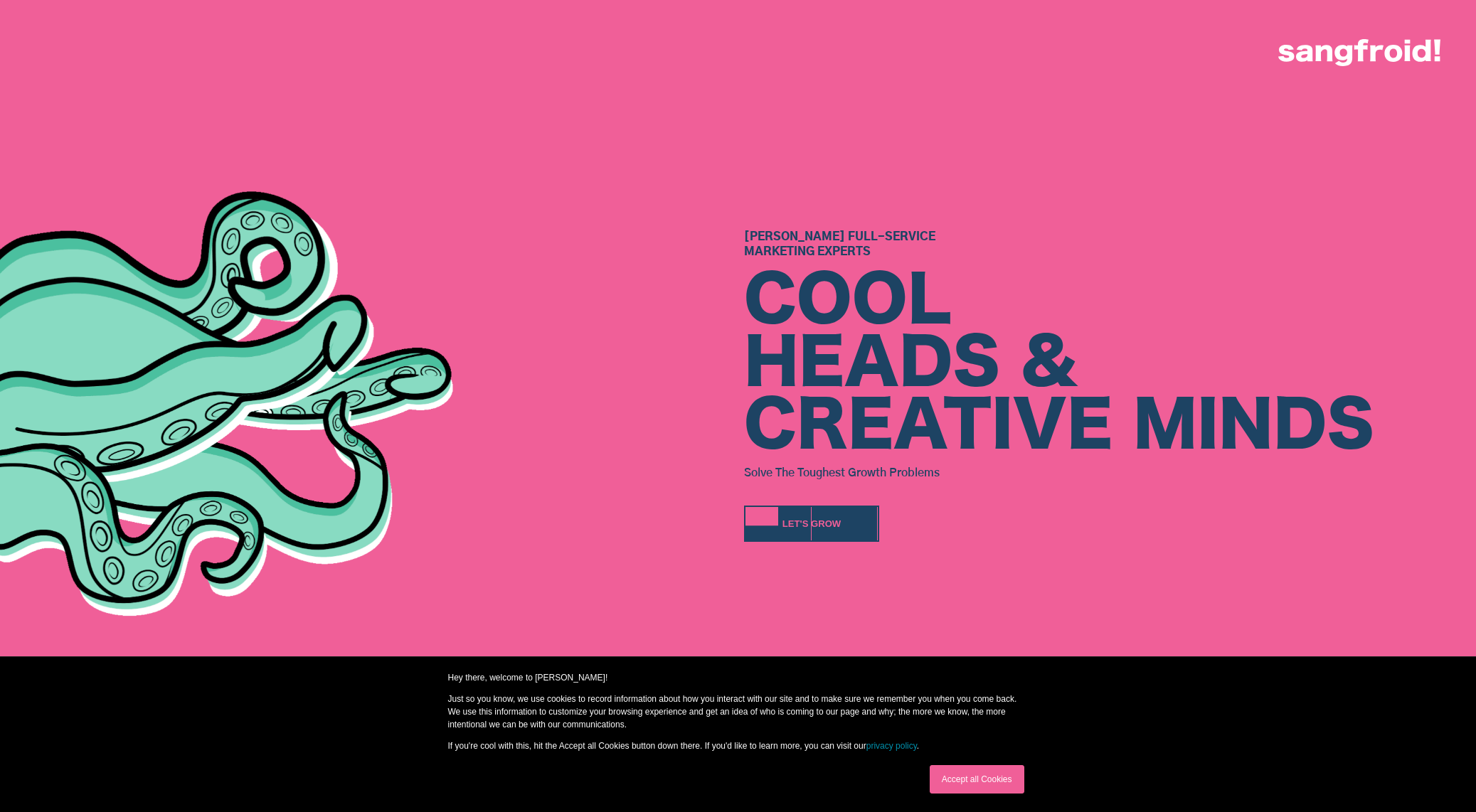
scroll to position [555, 0]
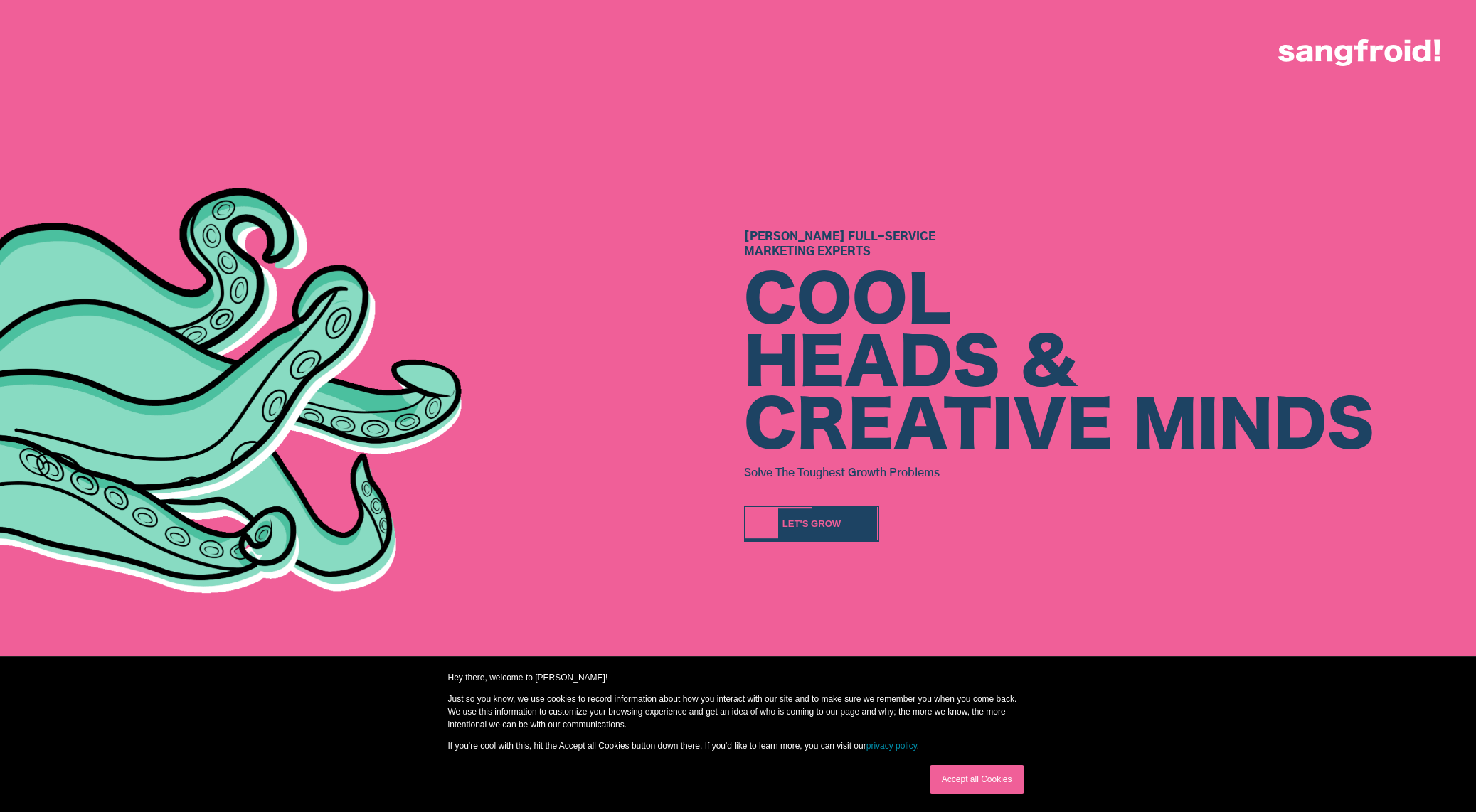
drag, startPoint x: 998, startPoint y: 781, endPoint x: 964, endPoint y: 694, distance: 93.4
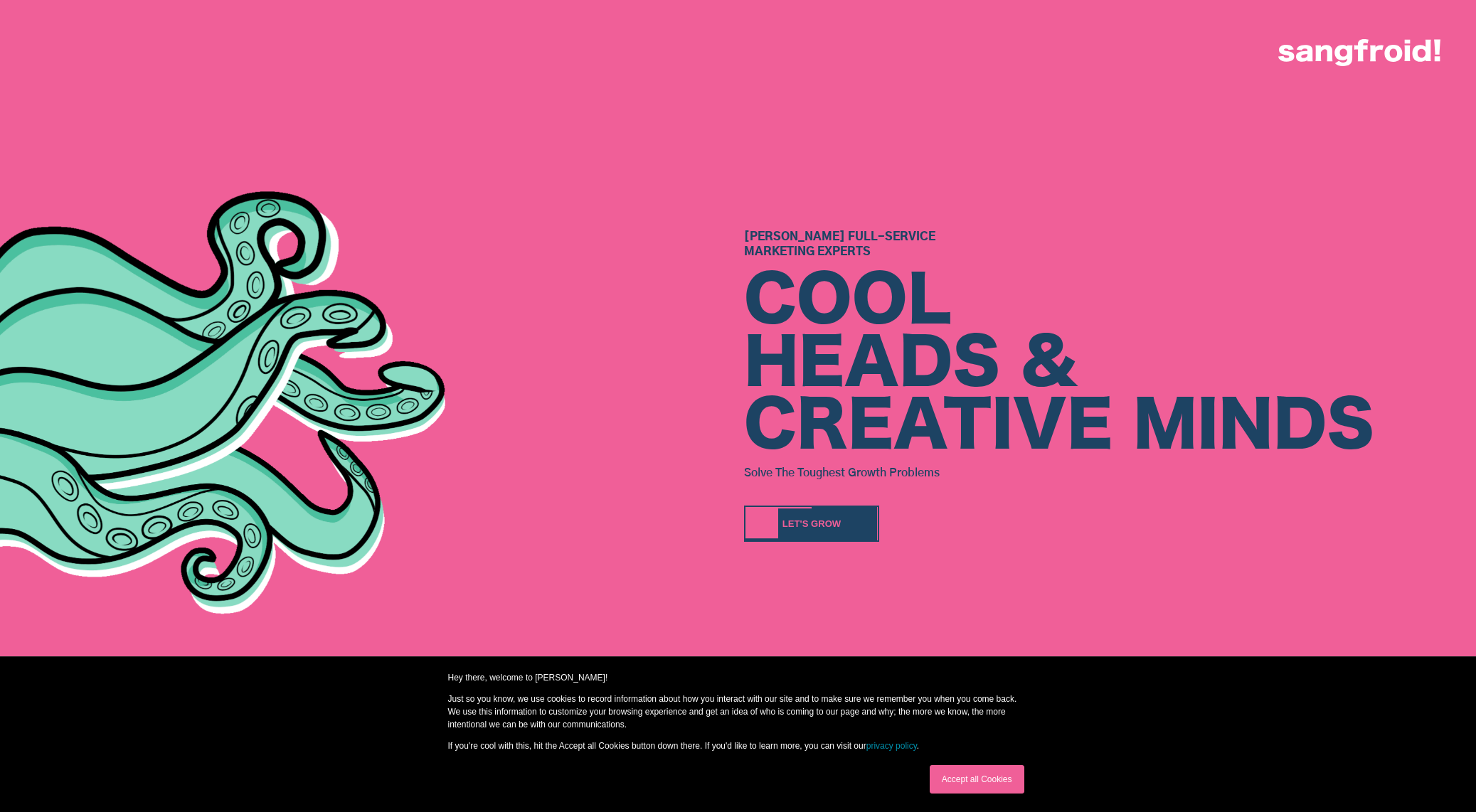
click at [999, 781] on link "Accept all Cookies" at bounding box center [977, 780] width 95 height 28
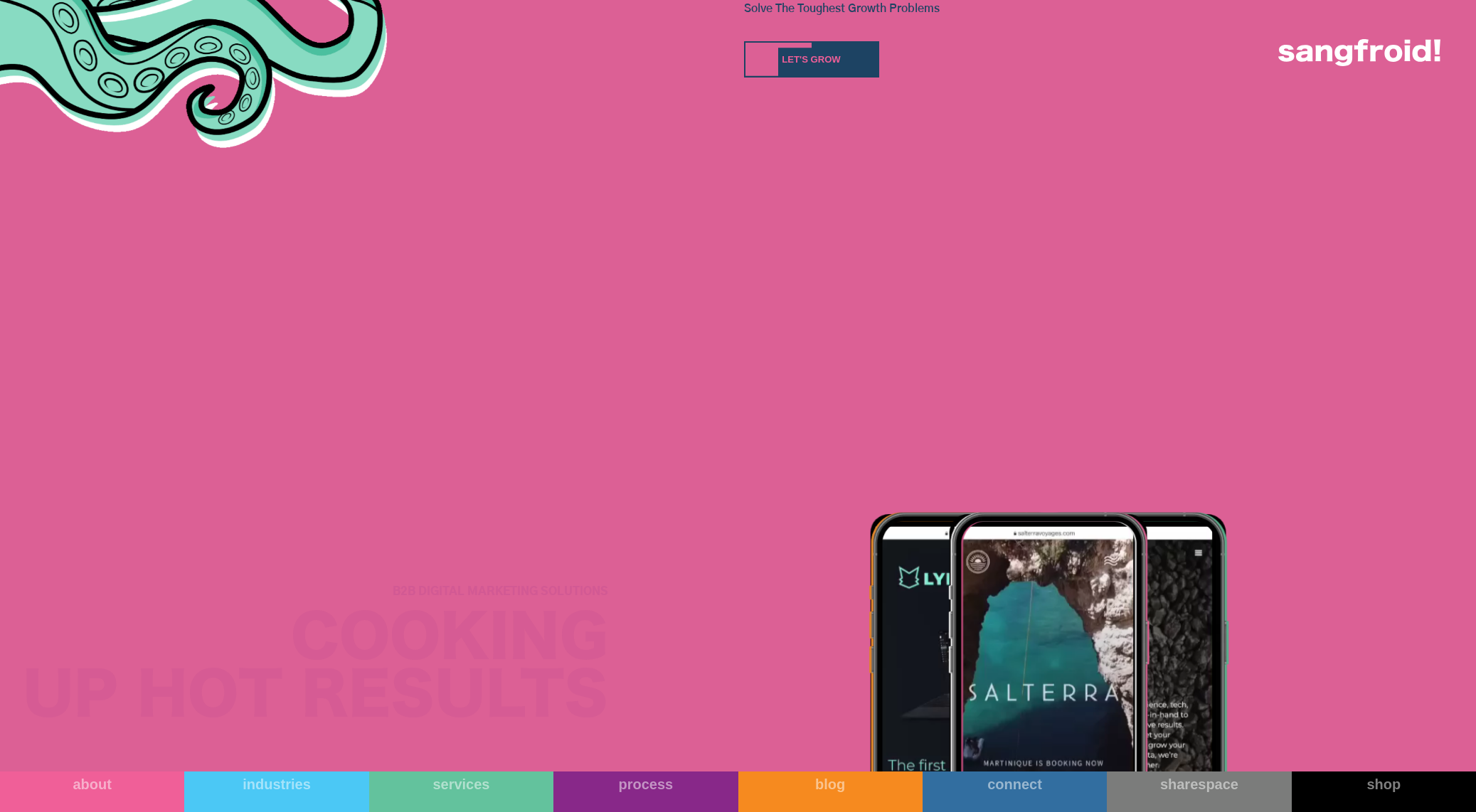
scroll to position [1725, 0]
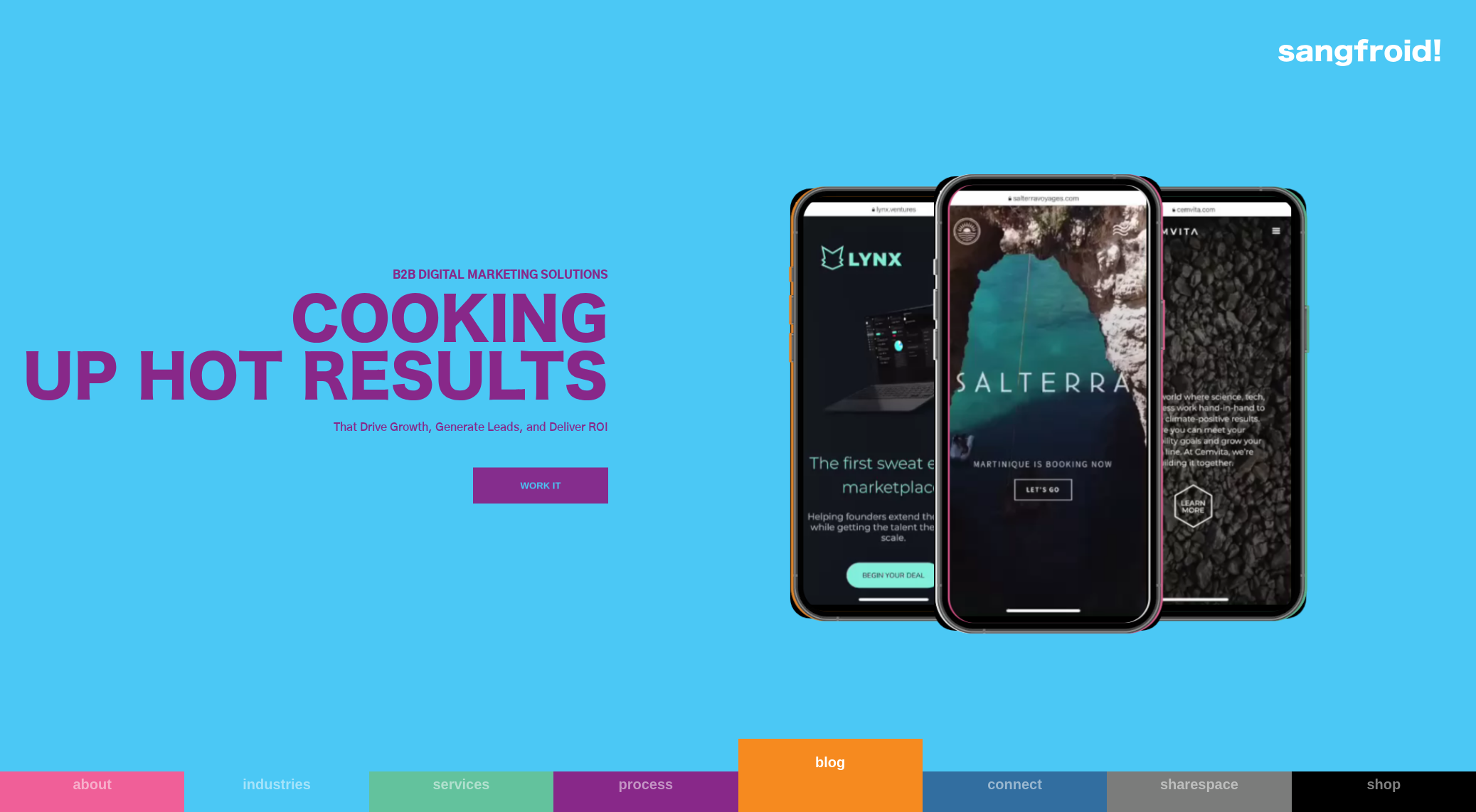
click at [831, 773] on link "blog" at bounding box center [831, 776] width 184 height 74
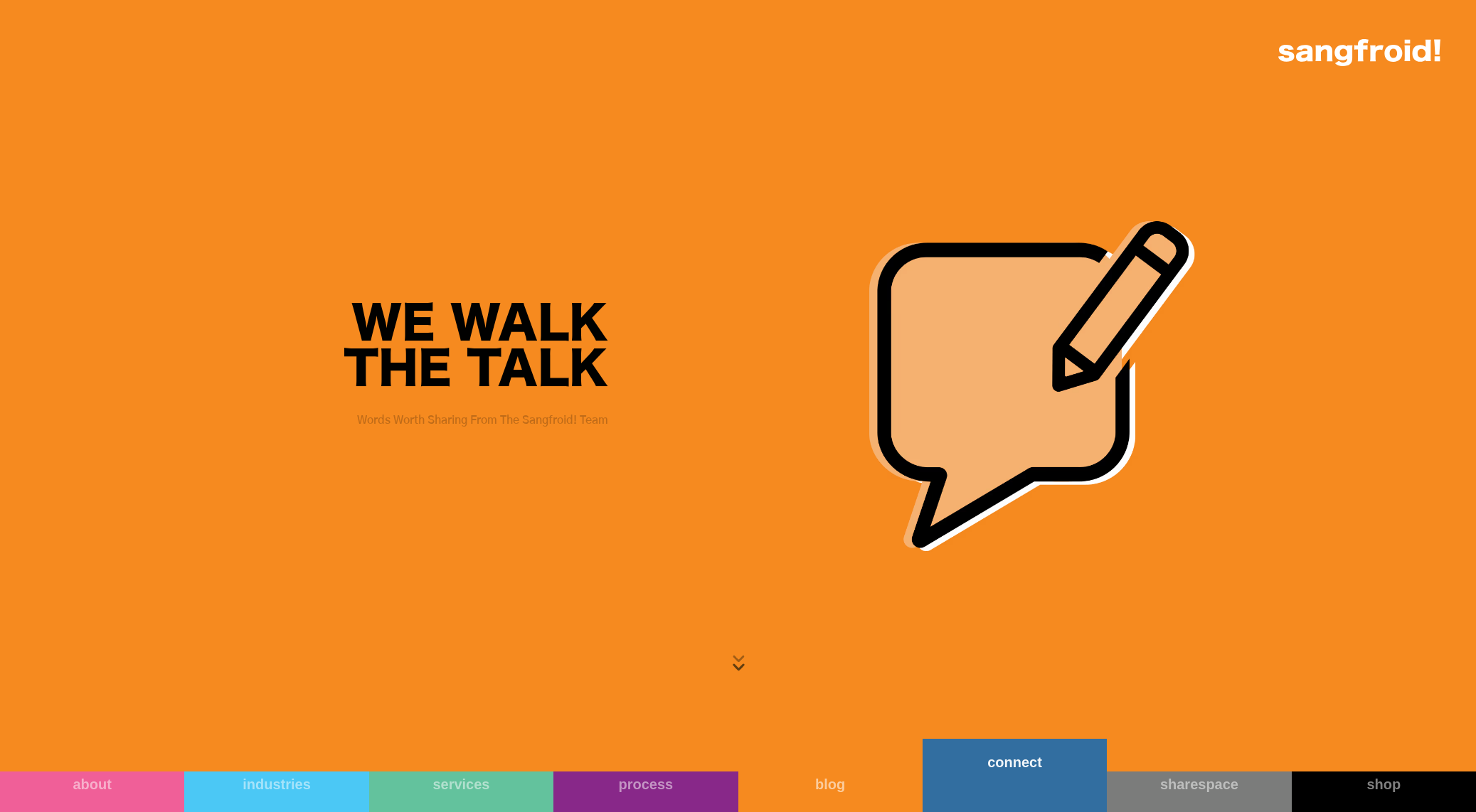
click at [1080, 785] on link "connect" at bounding box center [1015, 776] width 184 height 74
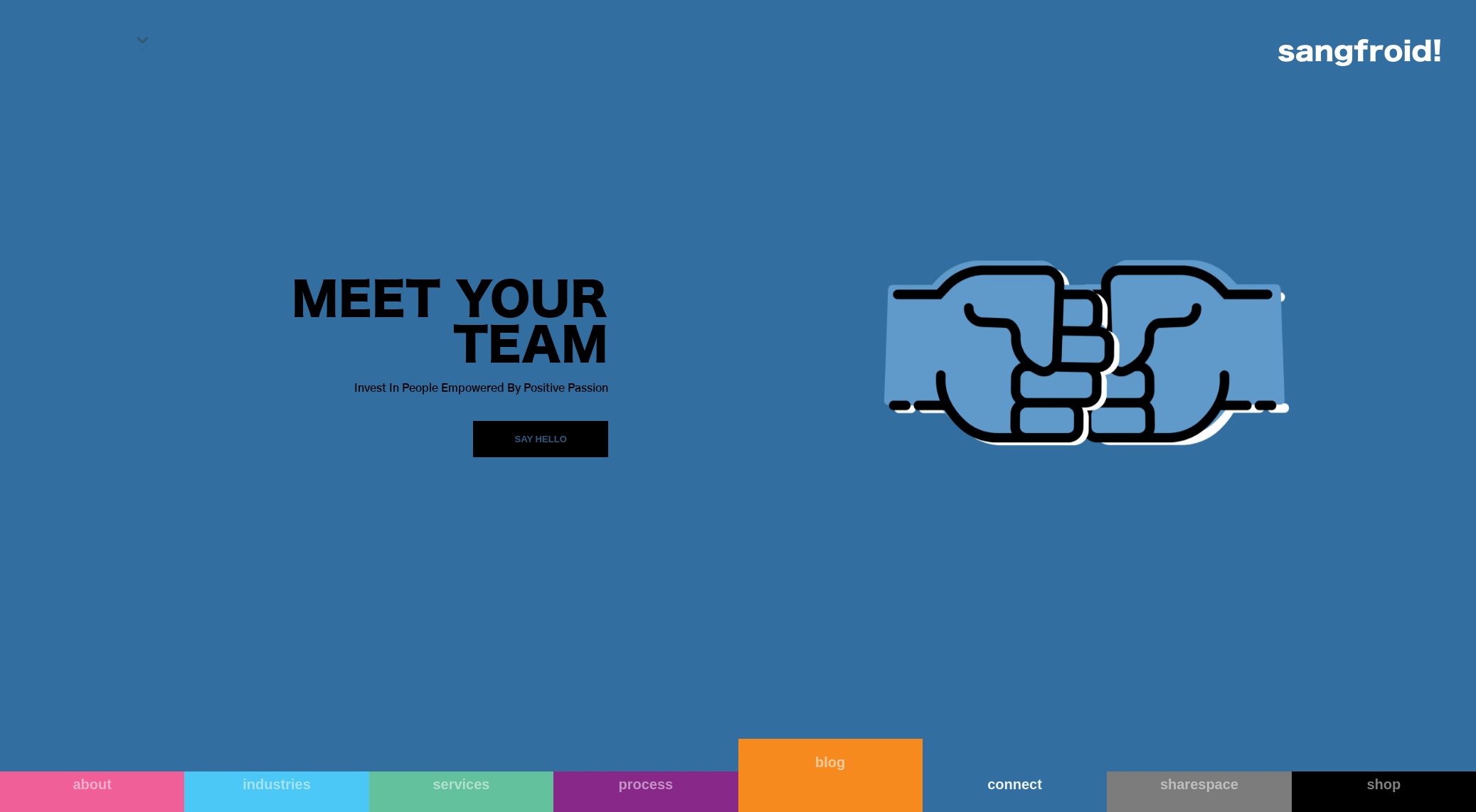
scroll to position [58, 0]
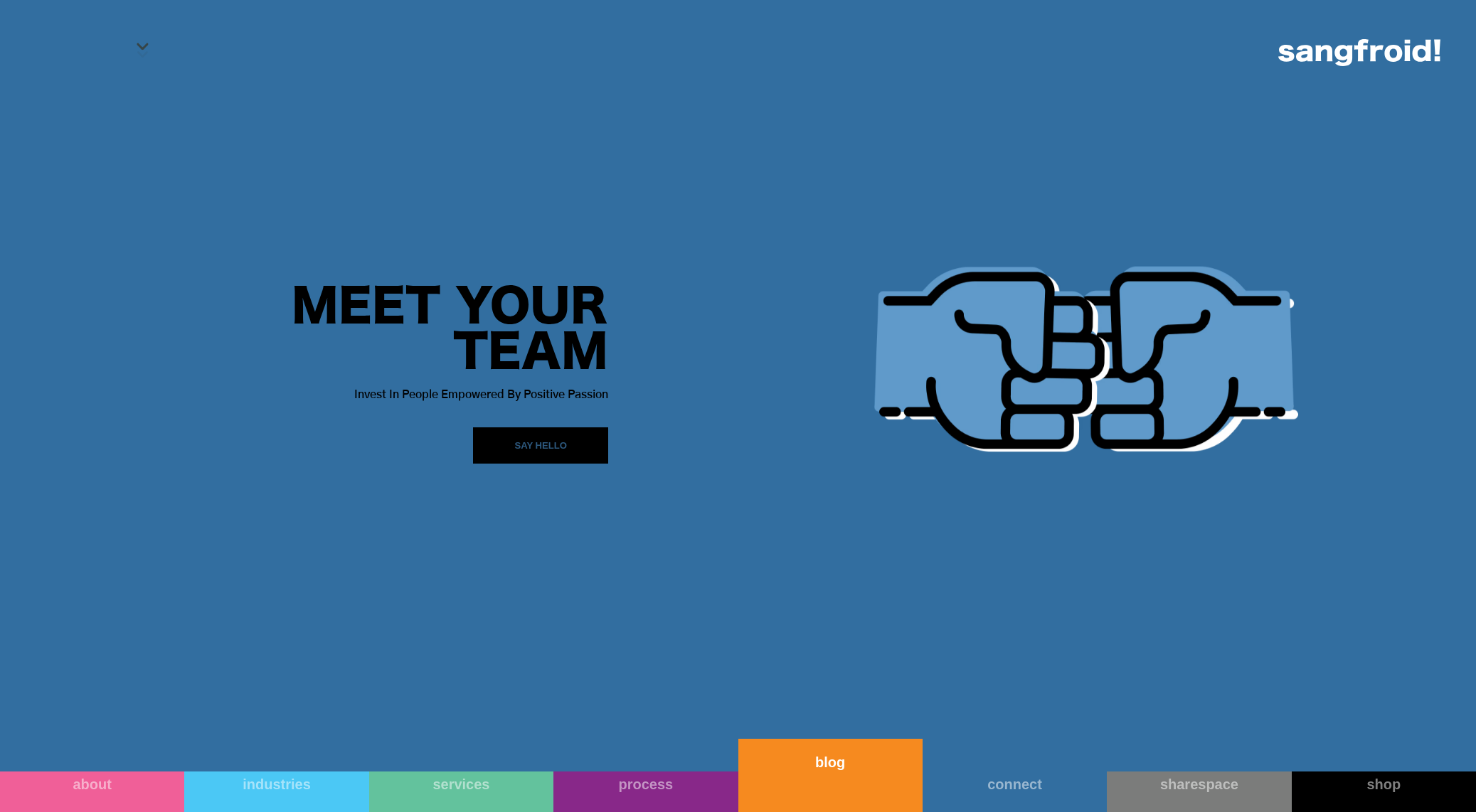
click at [820, 776] on link "blog" at bounding box center [831, 776] width 184 height 74
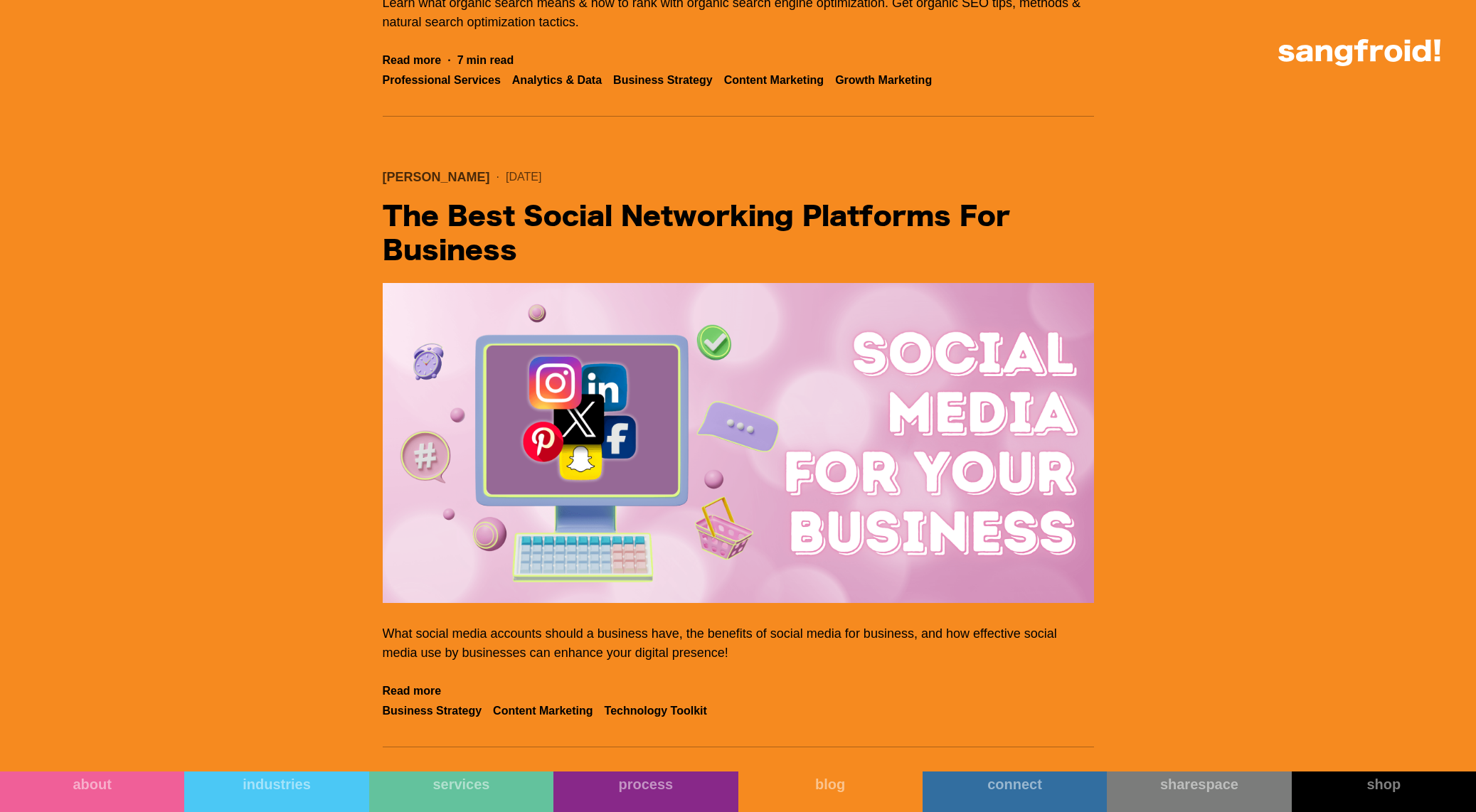
scroll to position [4543, 0]
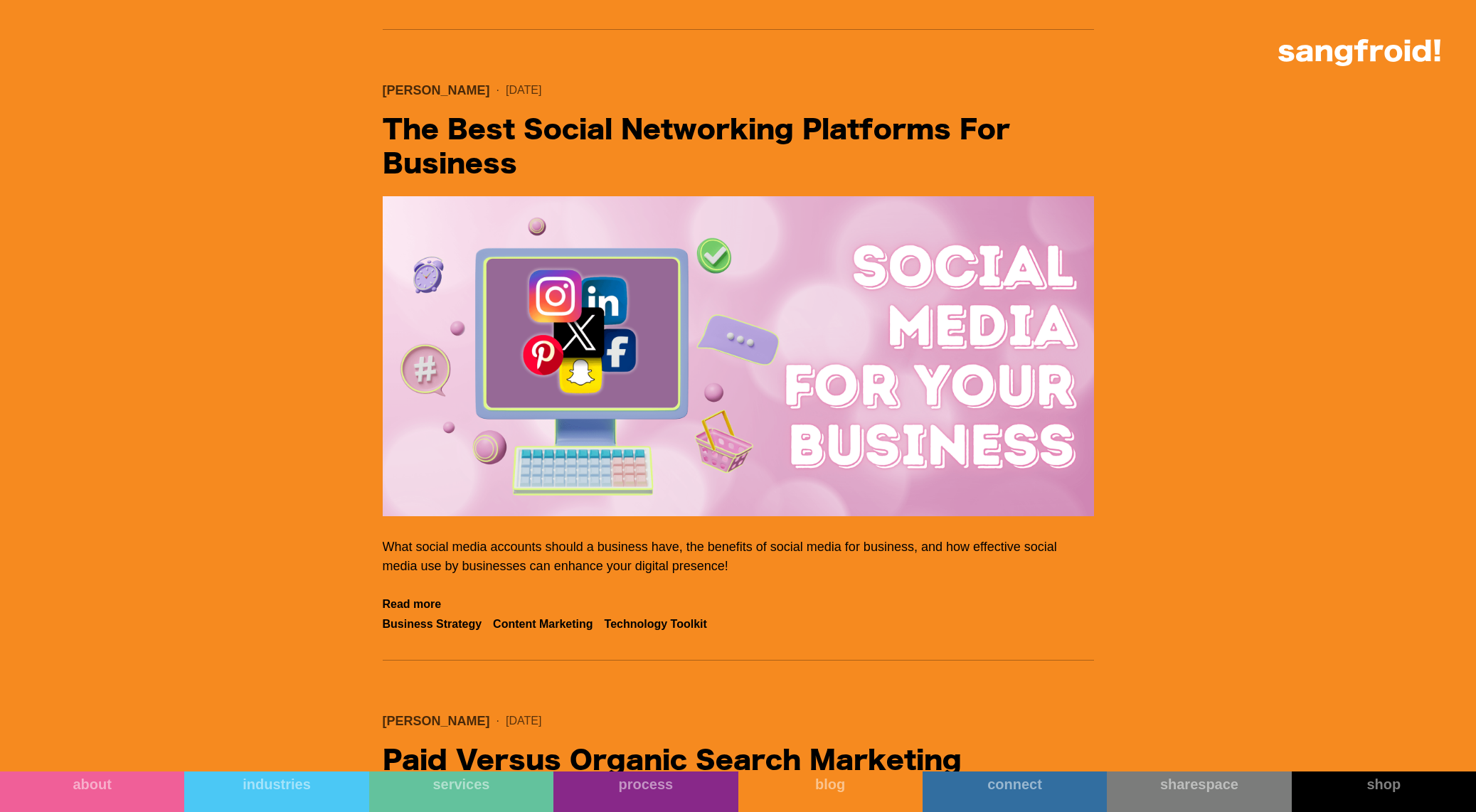
click at [966, 151] on h2 "The Best Social Networking Platforms for Business" at bounding box center [738, 148] width 711 height 68
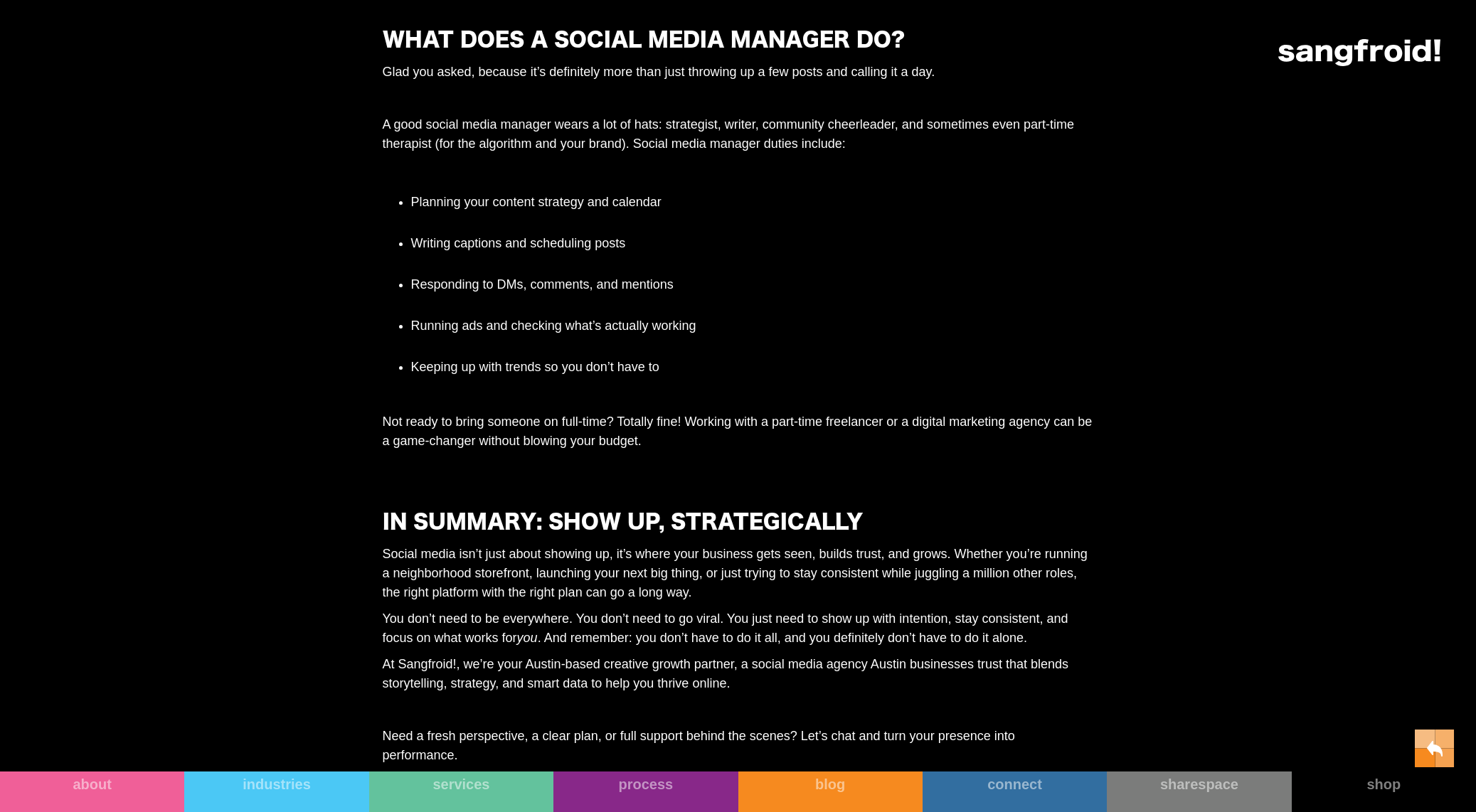
scroll to position [5326, 0]
